Goal: Information Seeking & Learning: Check status

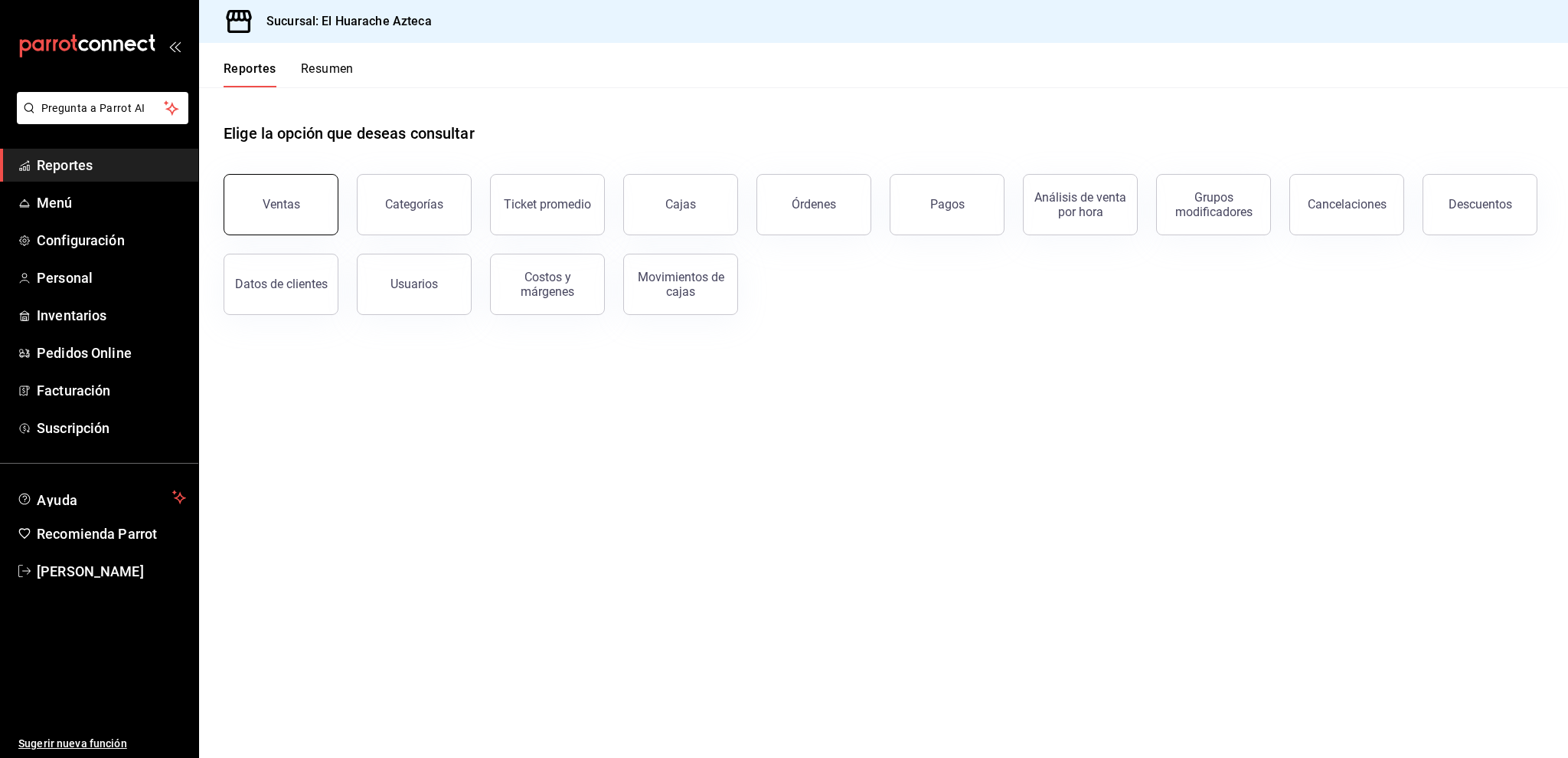
click at [302, 218] on button "Ventas" at bounding box center [281, 204] width 115 height 61
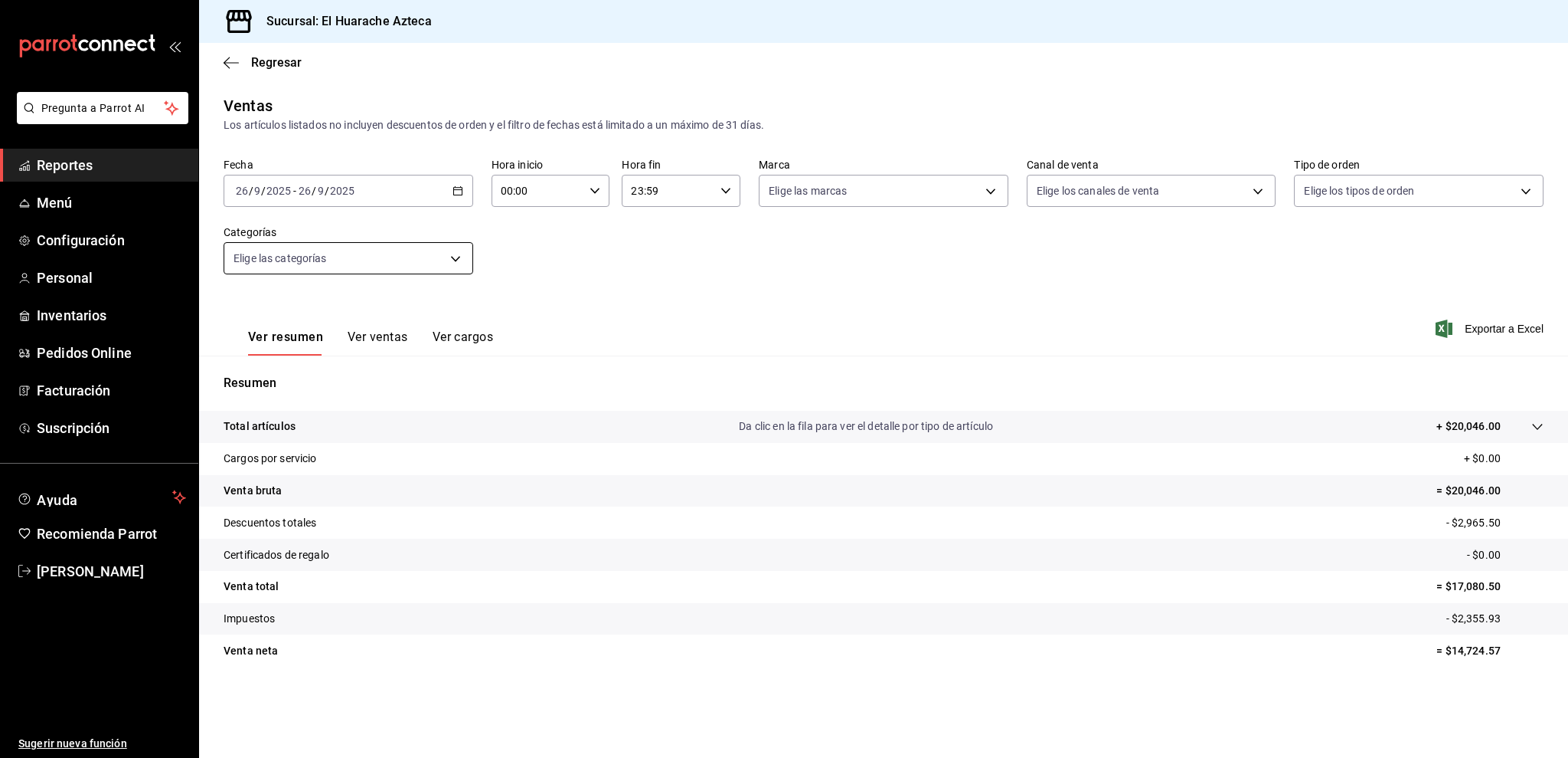
click at [311, 255] on body "Pregunta a Parrot AI Reportes Menú Configuración Personal Inventarios Pedidos O…" at bounding box center [784, 379] width 1568 height 758
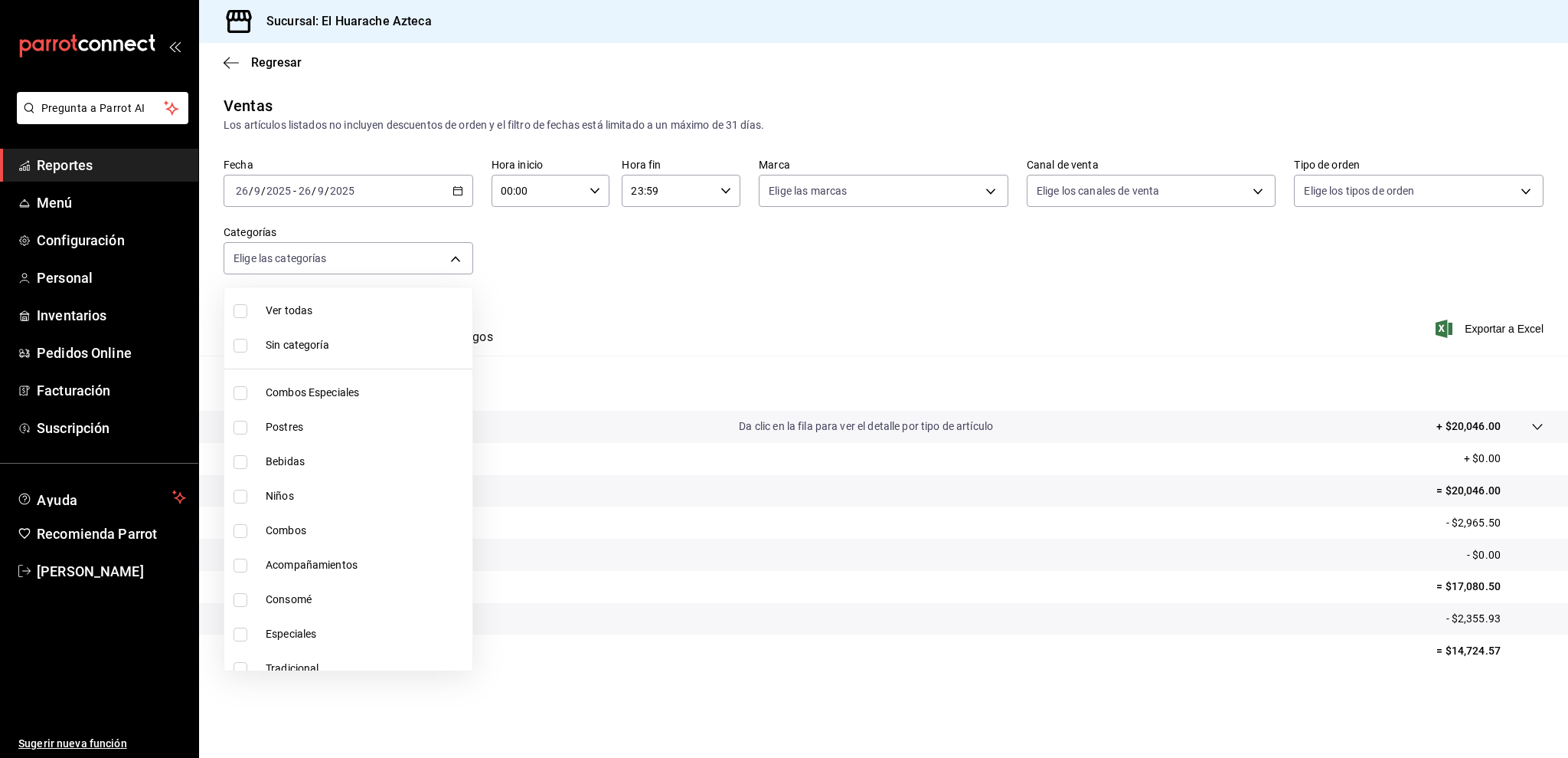
click at [285, 606] on span "Consomé" at bounding box center [365, 599] width 200 height 16
type input "53f55ae2-6285-460e-a8e1-99190fafff65"
checkbox input "true"
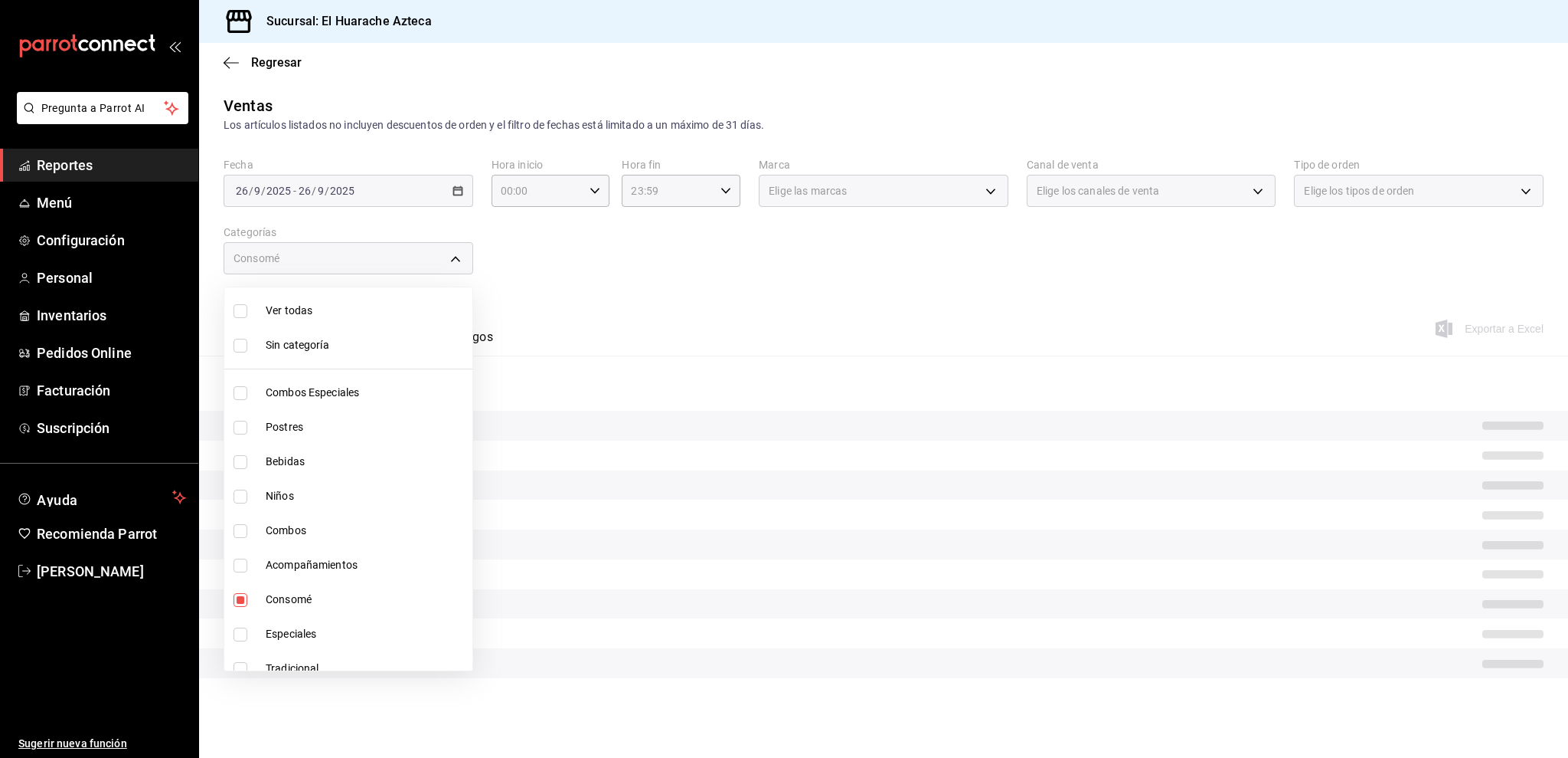
click at [581, 306] on div at bounding box center [784, 379] width 1568 height 758
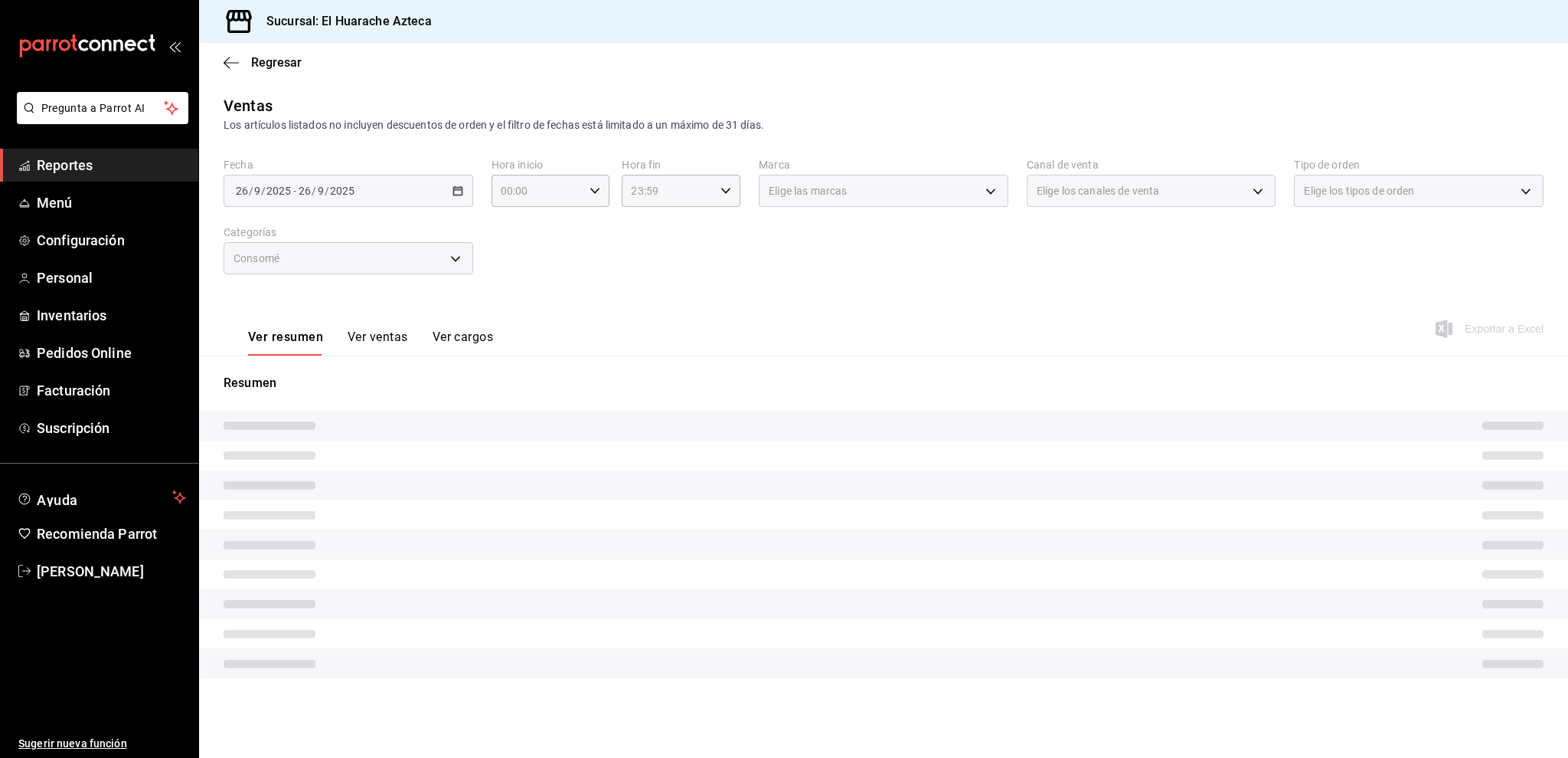
click at [373, 333] on hr at bounding box center [317, 333] width 186 height 1
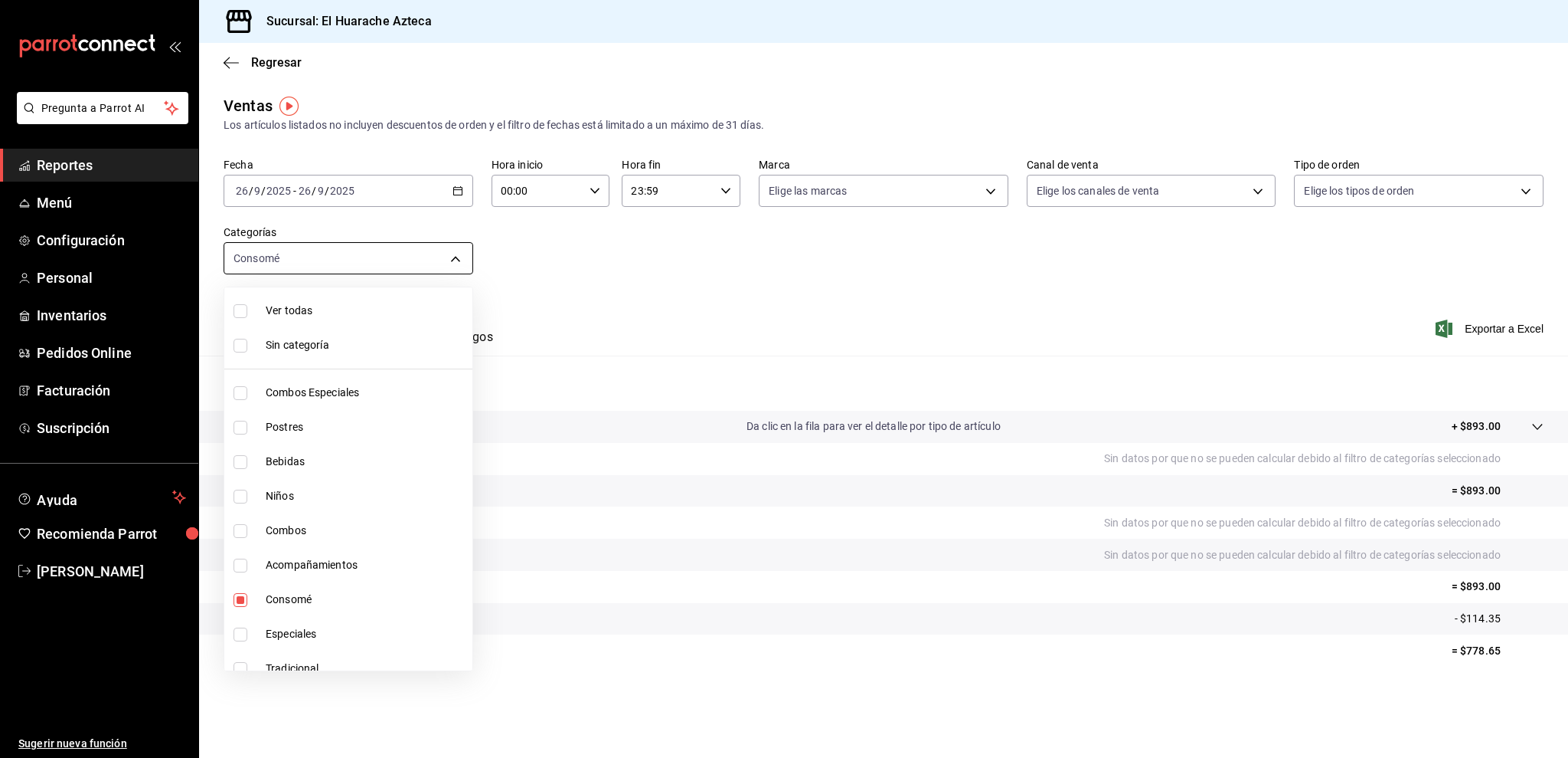
click at [305, 271] on body "Pregunta a Parrot AI Reportes Menú Configuración Personal Inventarios Pedidos O…" at bounding box center [784, 379] width 1568 height 758
click at [286, 595] on span "Consomé" at bounding box center [365, 599] width 200 height 16
checkbox input "false"
click at [286, 595] on span "Consomé" at bounding box center [365, 599] width 200 height 16
type input "53f55ae2-6285-460e-a8e1-99190fafff65"
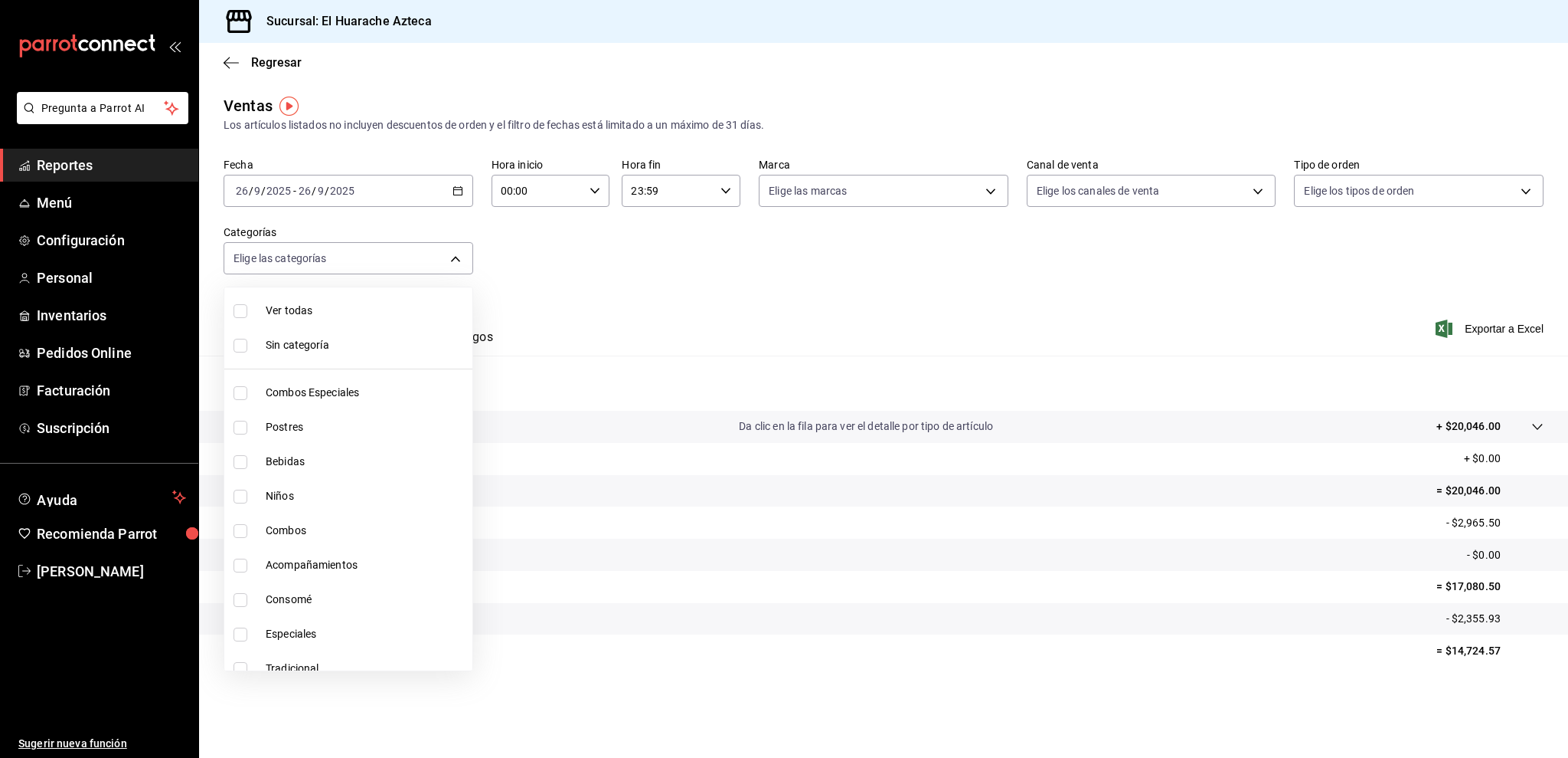
checkbox input "true"
click at [752, 290] on div at bounding box center [784, 379] width 1568 height 758
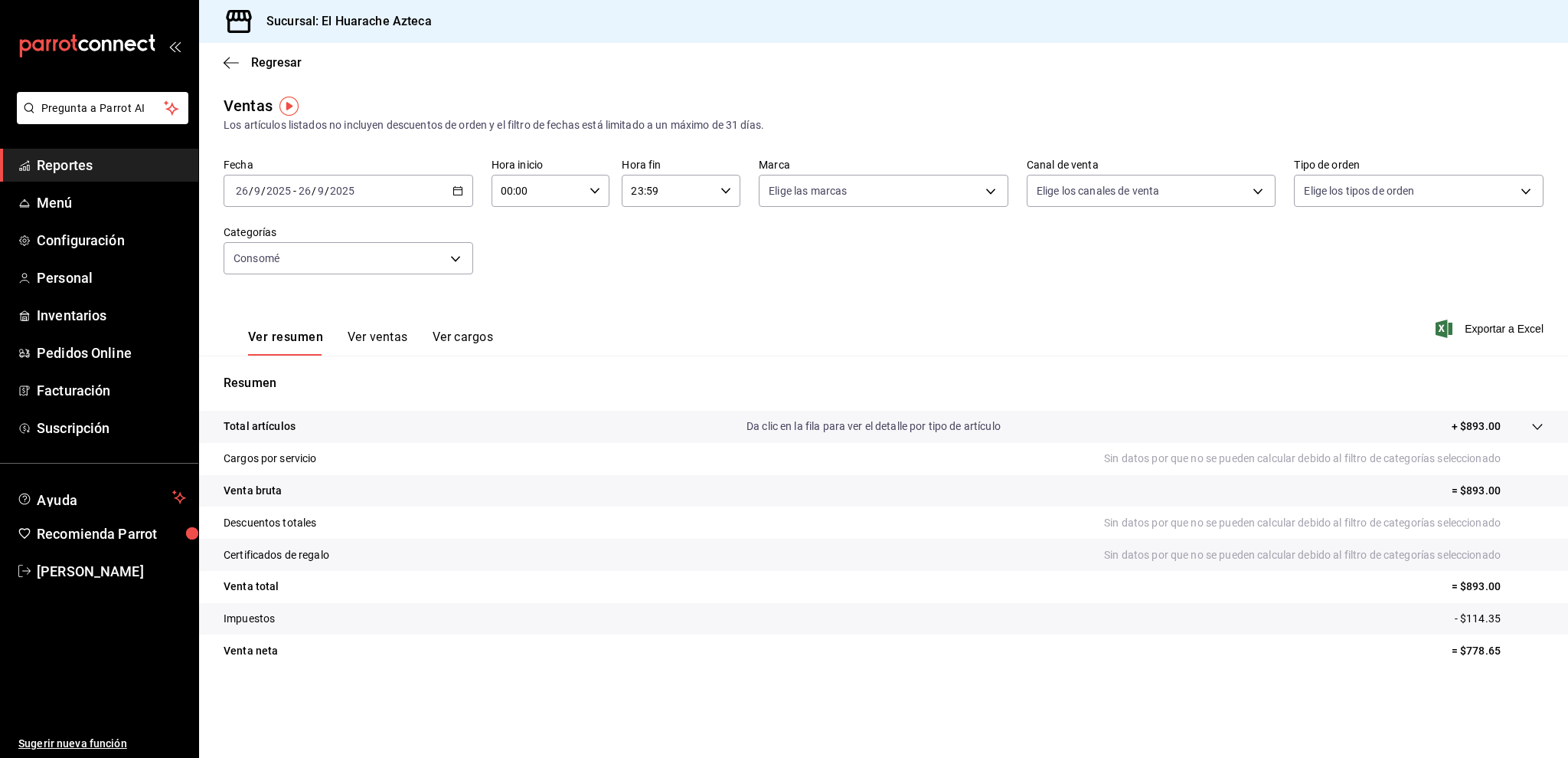
click at [365, 341] on button "Ver ventas" at bounding box center [377, 342] width 61 height 26
